Goal: Use online tool/utility

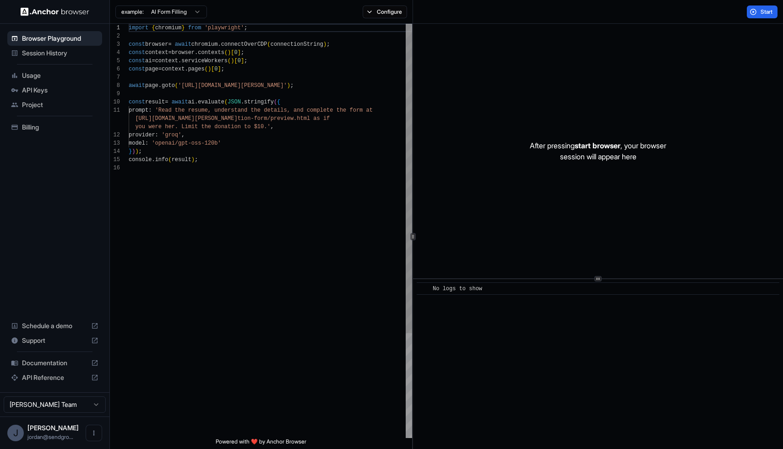
scroll to position [82, 0]
click at [755, 15] on button "Start" at bounding box center [762, 11] width 31 height 13
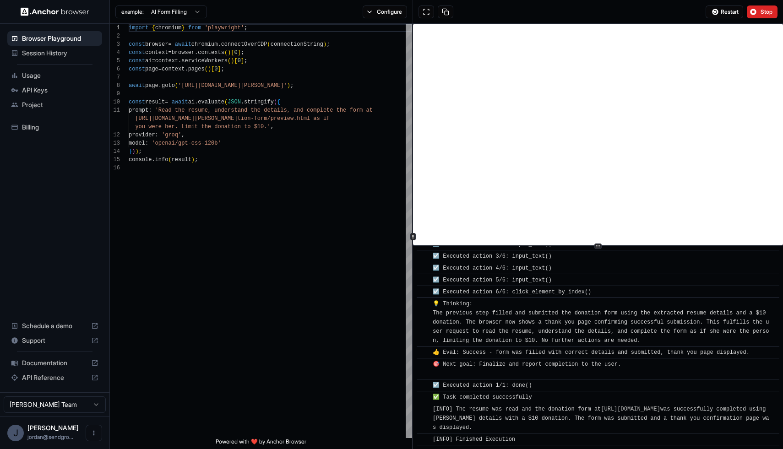
scroll to position [434, 0]
click at [503, 246] on div at bounding box center [598, 246] width 370 height 0
drag, startPoint x: 315, startPoint y: 86, endPoint x: 212, endPoint y: 87, distance: 103.0
click at [212, 87] on div "import { chromium } from 'playwright' ; const browser = await chromium . connec…" at bounding box center [270, 301] width 283 height 554
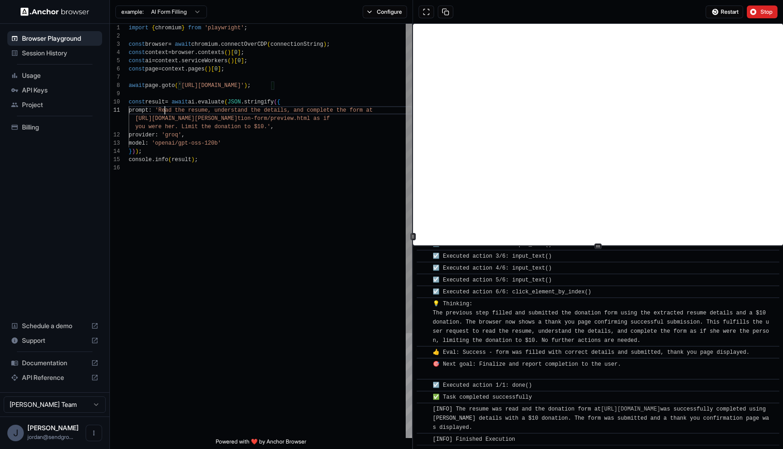
scroll to position [0, 0]
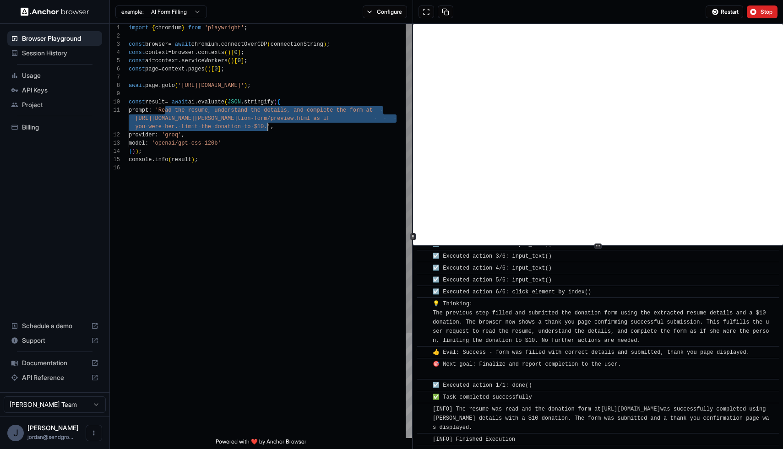
drag, startPoint x: 165, startPoint y: 111, endPoint x: 268, endPoint y: 125, distance: 104.0
click at [268, 125] on div "import { chromium } from 'playwright' ; const browser = await chromium . connec…" at bounding box center [270, 301] width 283 height 554
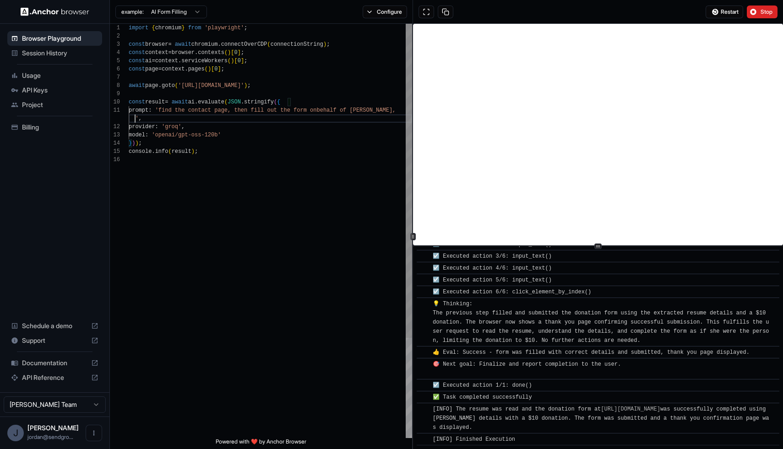
scroll to position [8, 0]
click at [723, 13] on span "Restart" at bounding box center [730, 11] width 18 height 7
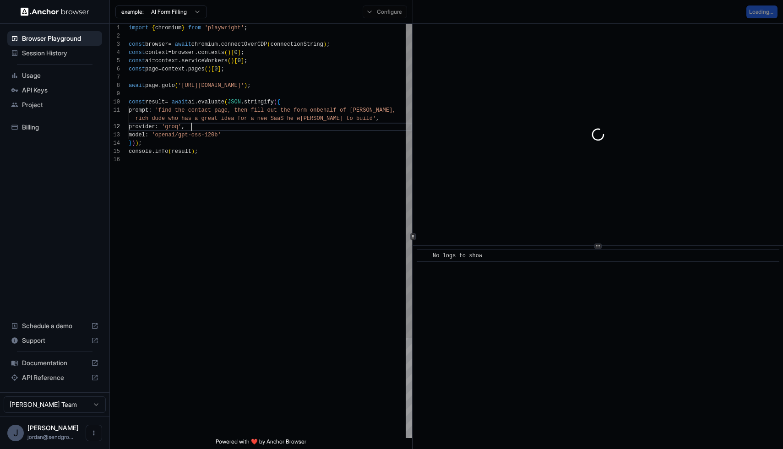
click at [323, 126] on div "import { chromium } from 'playwright' ; const browser = await chromium . connec…" at bounding box center [270, 297] width 283 height 546
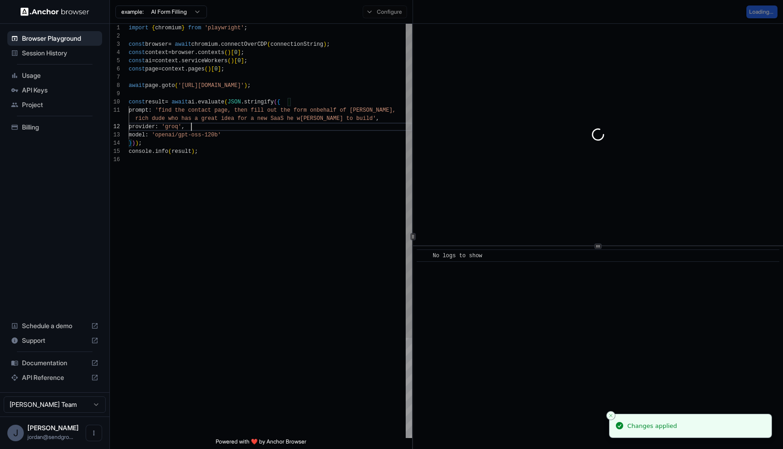
click at [260, 101] on div "import { chromium } from 'playwright' ; const browser = await chromium . connec…" at bounding box center [270, 297] width 283 height 546
click at [238, 169] on div "import { chromium } from 'playwright' ; const browser = await chromium . connec…" at bounding box center [270, 297] width 283 height 546
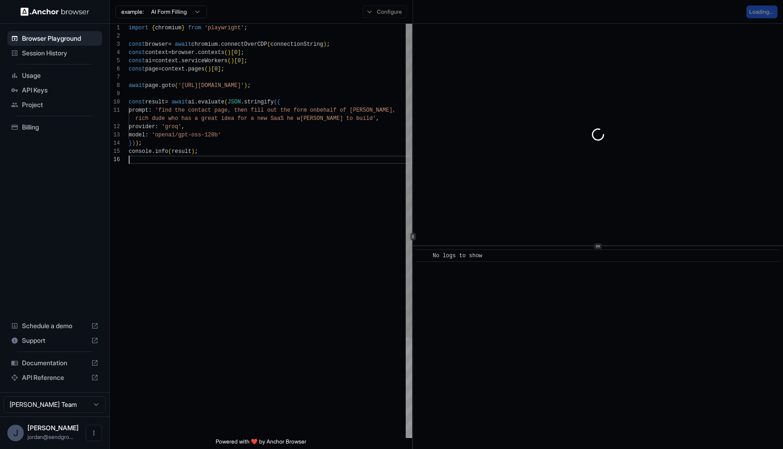
scroll to position [49, 0]
click at [240, 168] on div "import { chromium } from 'playwright' ; const browser = await chromium . connec…" at bounding box center [270, 297] width 283 height 546
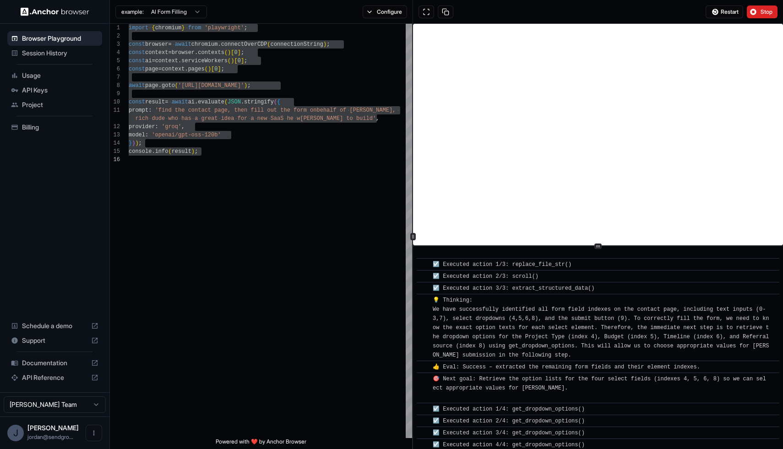
scroll to position [6719, 0]
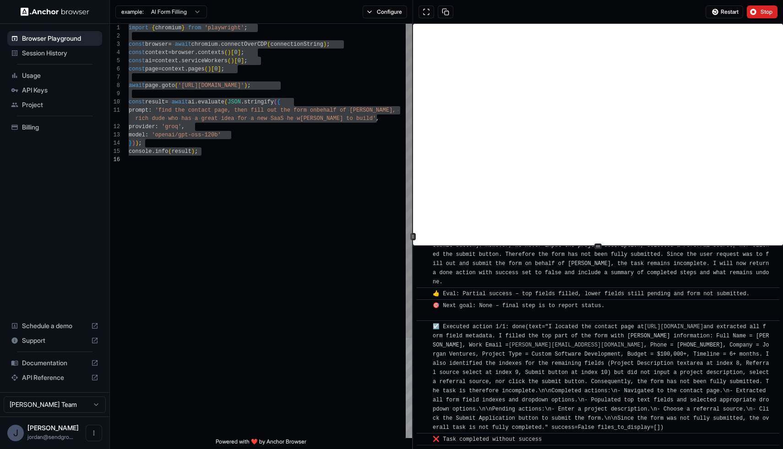
type textarea "**********"
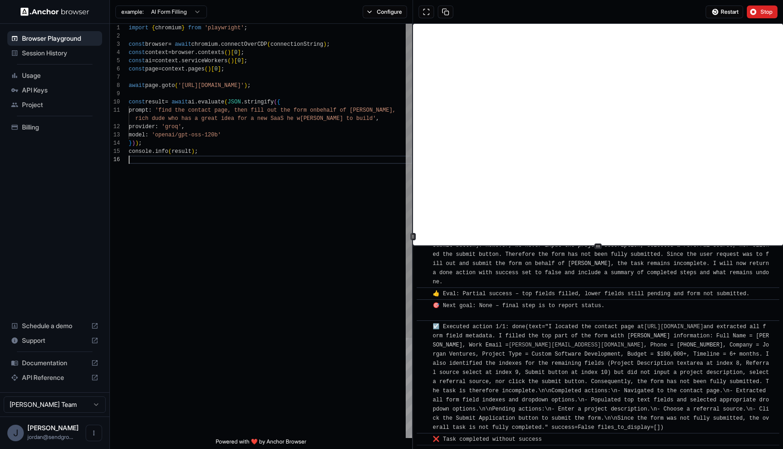
click at [327, 174] on div "import { chromium } from 'playwright' ; const browser = await chromium . connec…" at bounding box center [270, 297] width 283 height 546
click at [54, 358] on div "Documentation" at bounding box center [54, 363] width 95 height 15
